Goal: Transaction & Acquisition: Download file/media

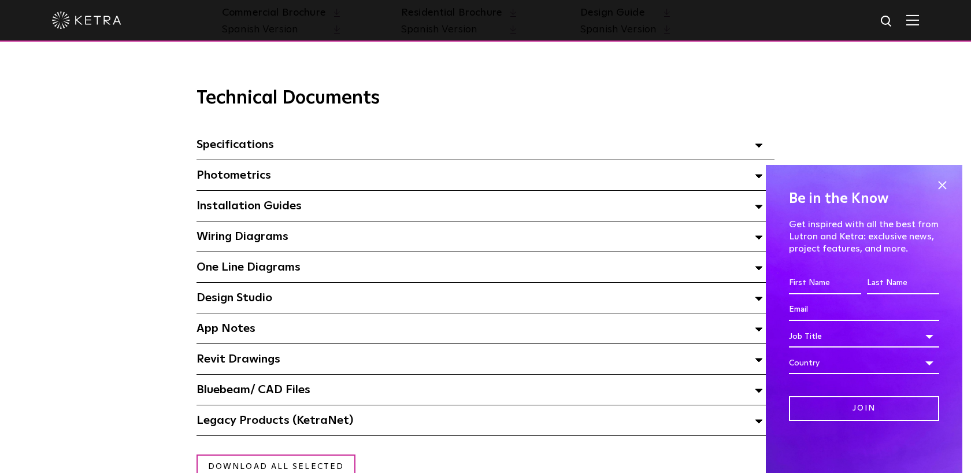
click at [390, 147] on div "Specifications Select checkboxes to use the bulk download option below" at bounding box center [485, 144] width 578 height 30
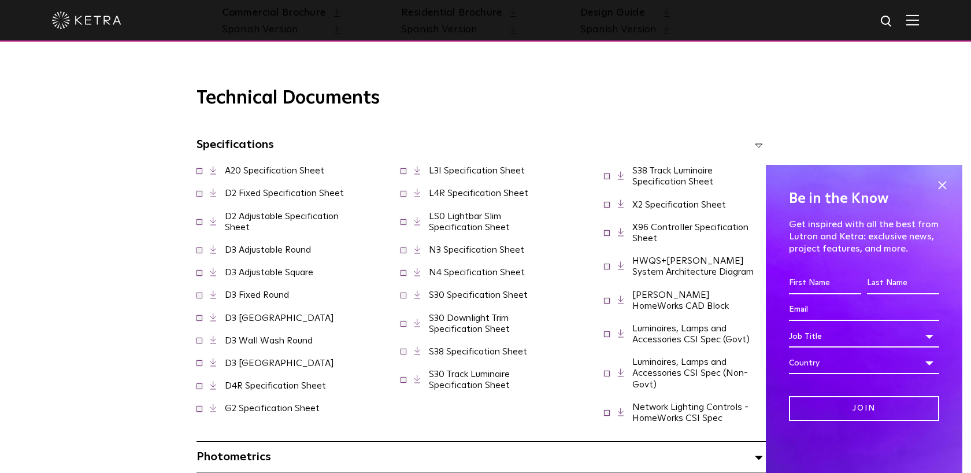
click at [466, 232] on link "LS0 Lightbar Slim Specification Sheet" at bounding box center [469, 221] width 81 height 20
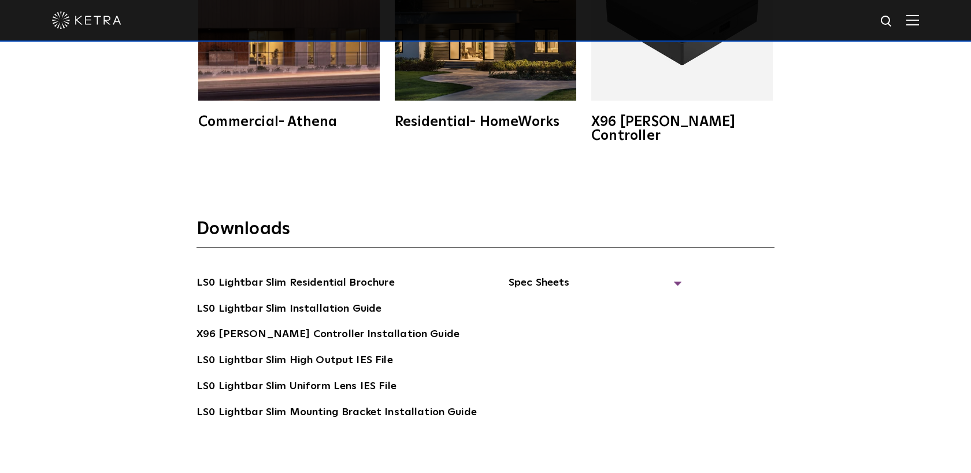
scroll to position [2047, 0]
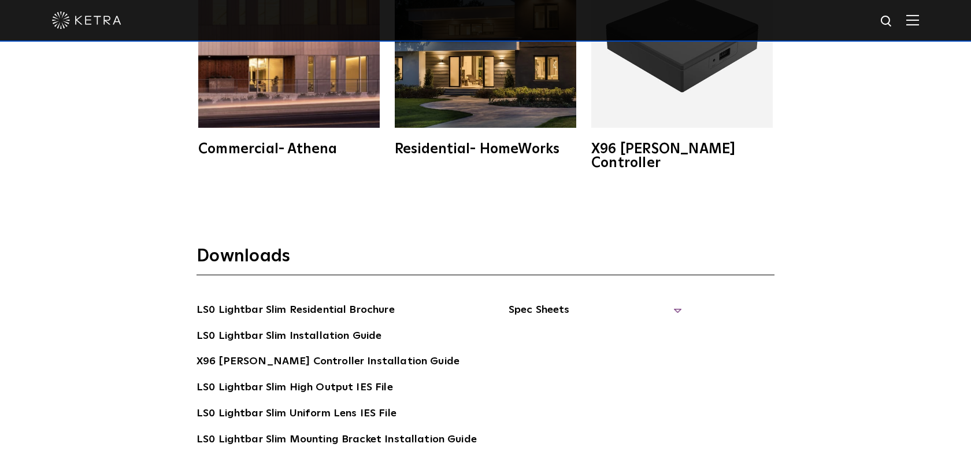
click at [561, 302] on span "Spec Sheets" at bounding box center [595, 314] width 173 height 25
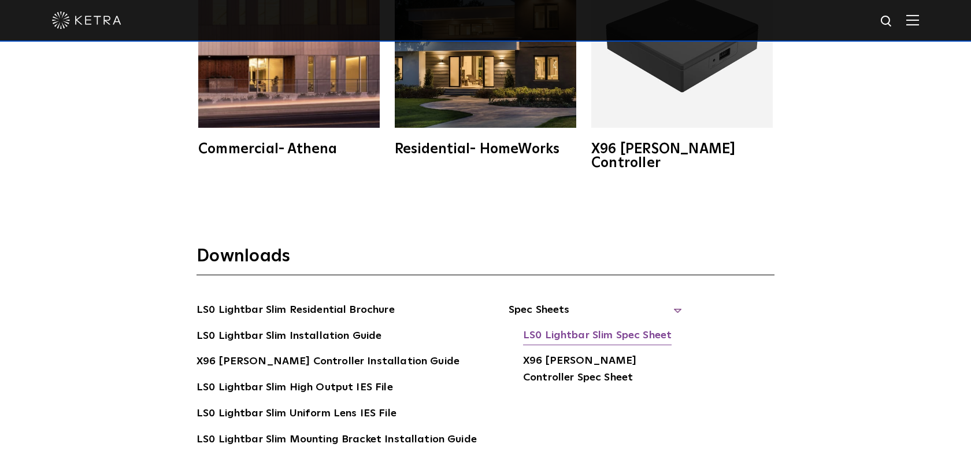
click at [541, 327] on link "LS0 Lightbar Slim Spec Sheet" at bounding box center [597, 336] width 149 height 18
